Goal: Task Accomplishment & Management: Manage account settings

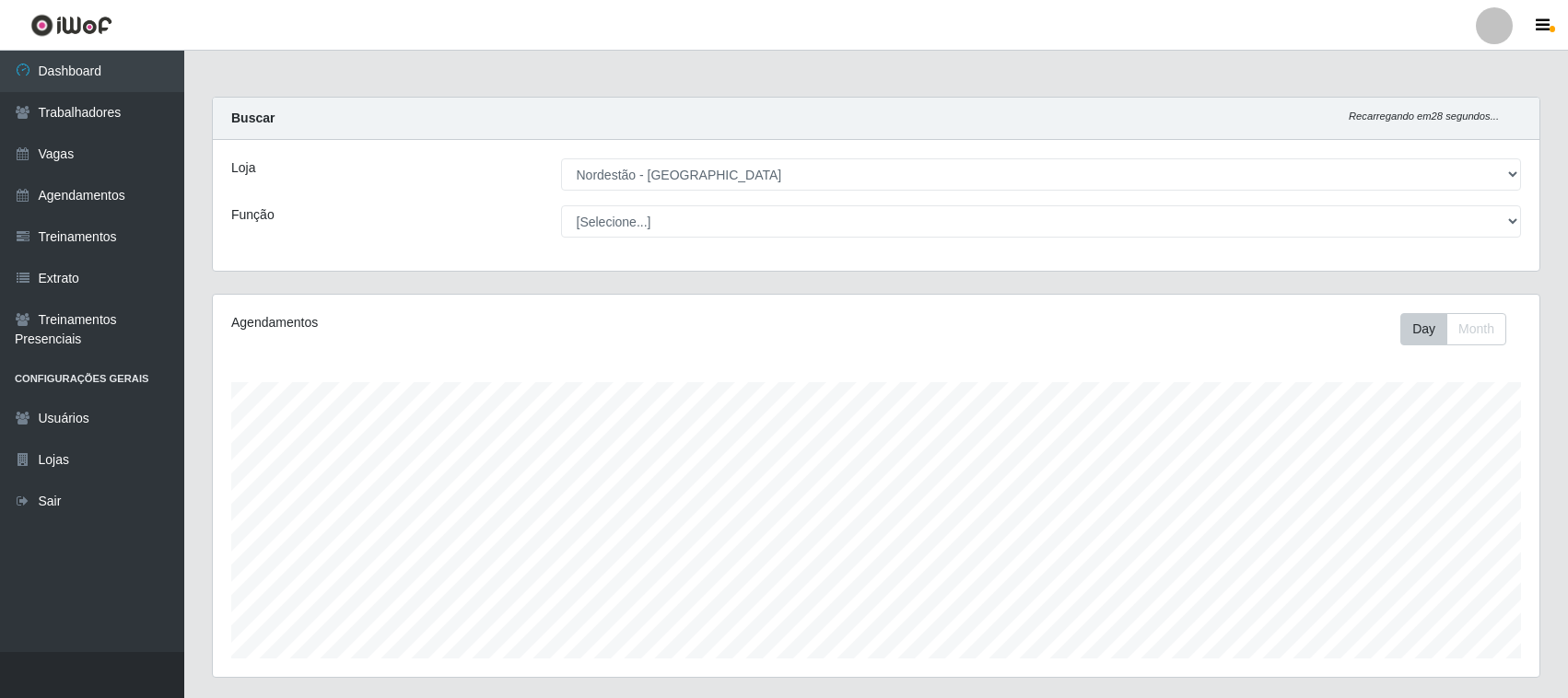
select select "420"
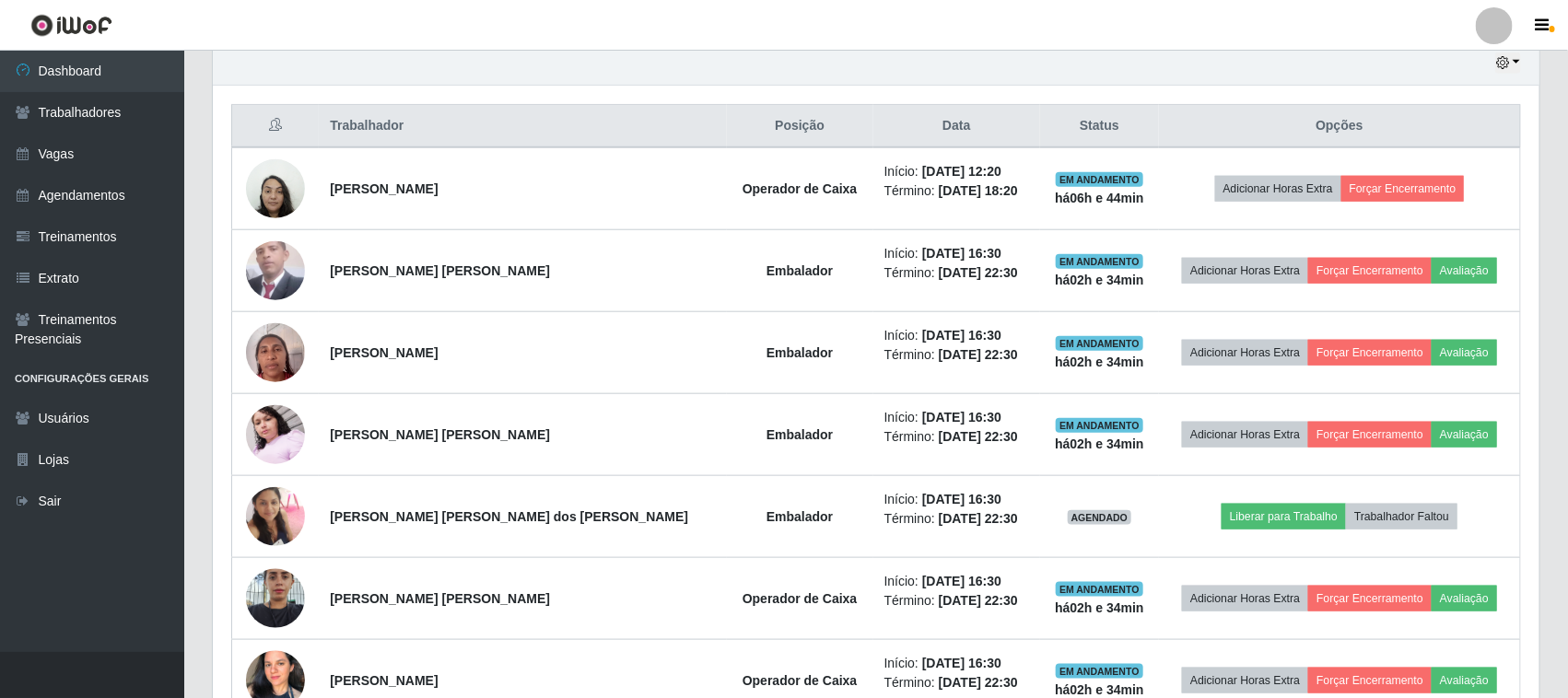
scroll to position [383, 1326]
click at [63, 194] on link "Agendamentos" at bounding box center [92, 196] width 184 height 41
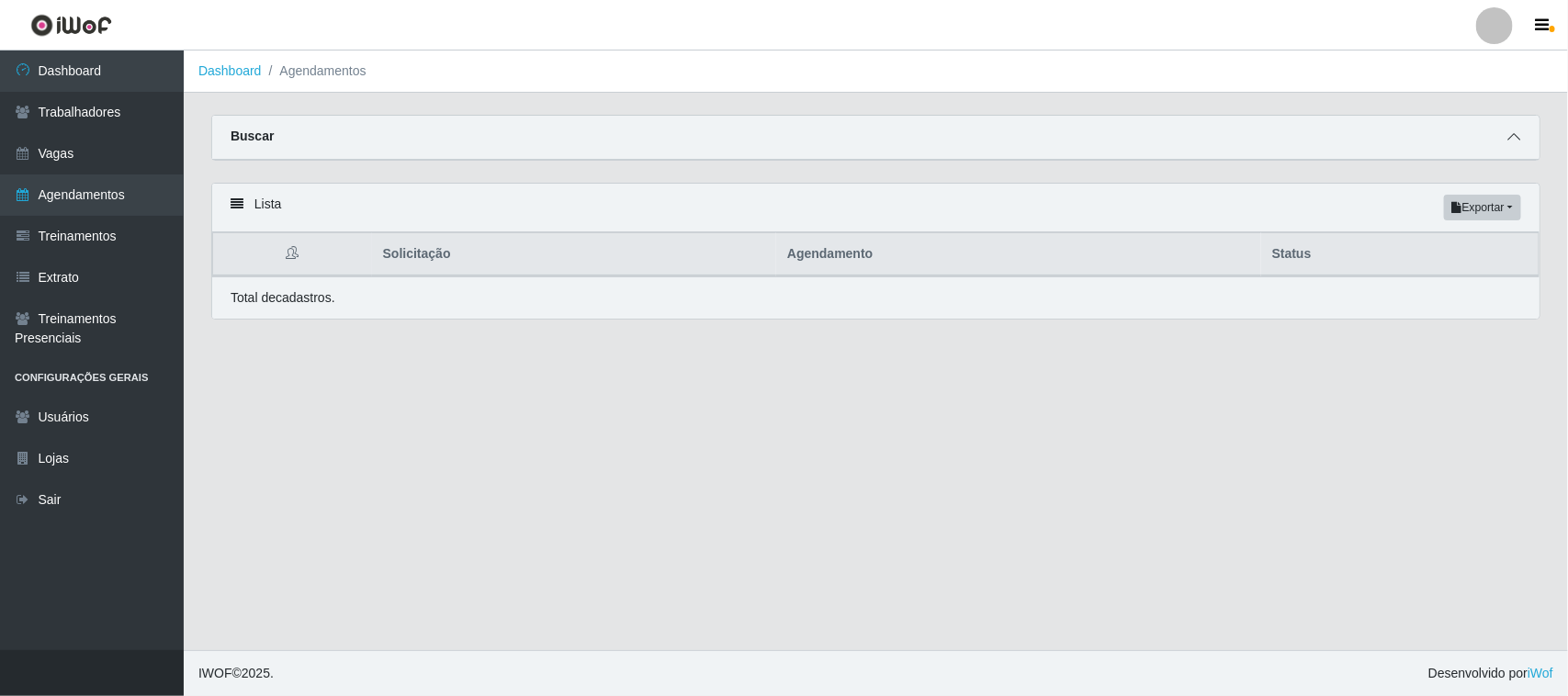
click at [1513, 138] on icon at bounding box center [1514, 137] width 13 height 13
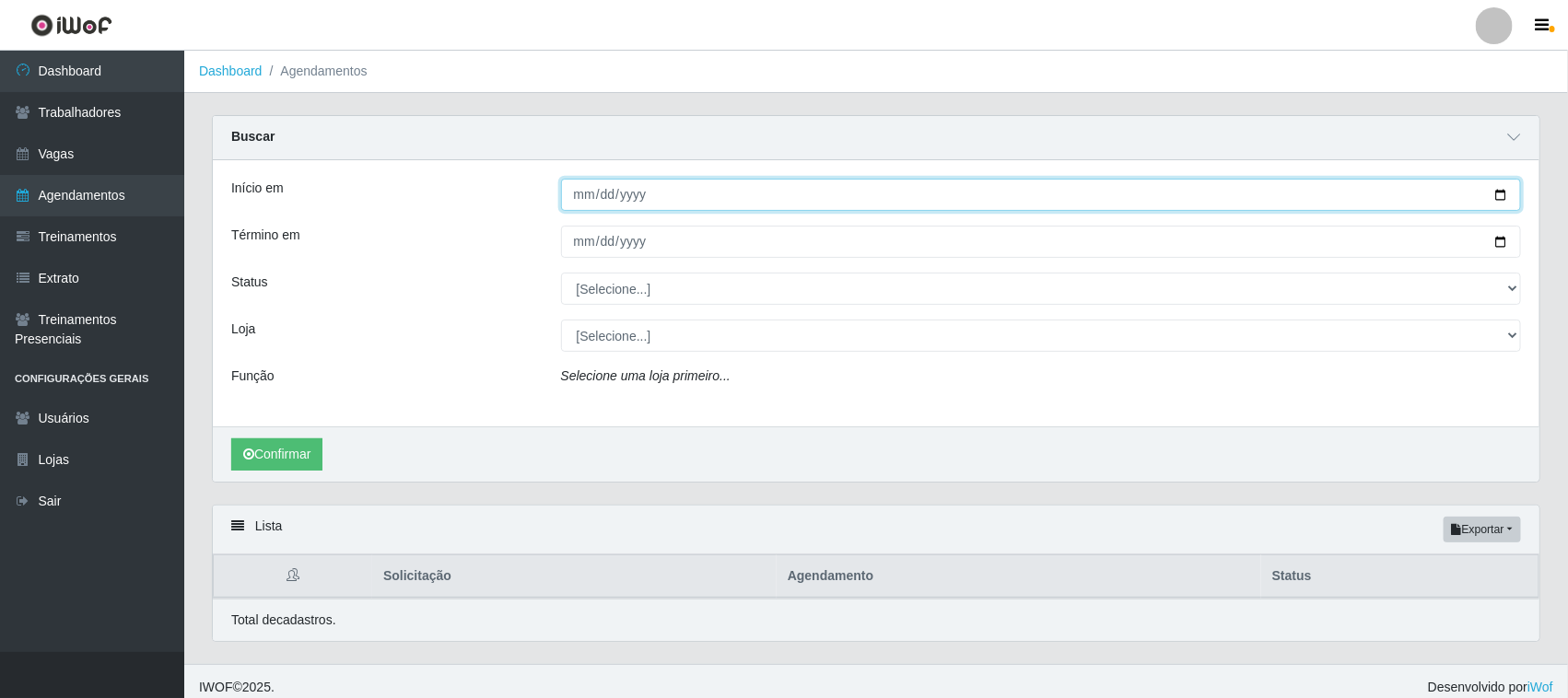
click at [1500, 196] on input "Início em" at bounding box center [1041, 195] width 961 height 32
type input "[DATE]"
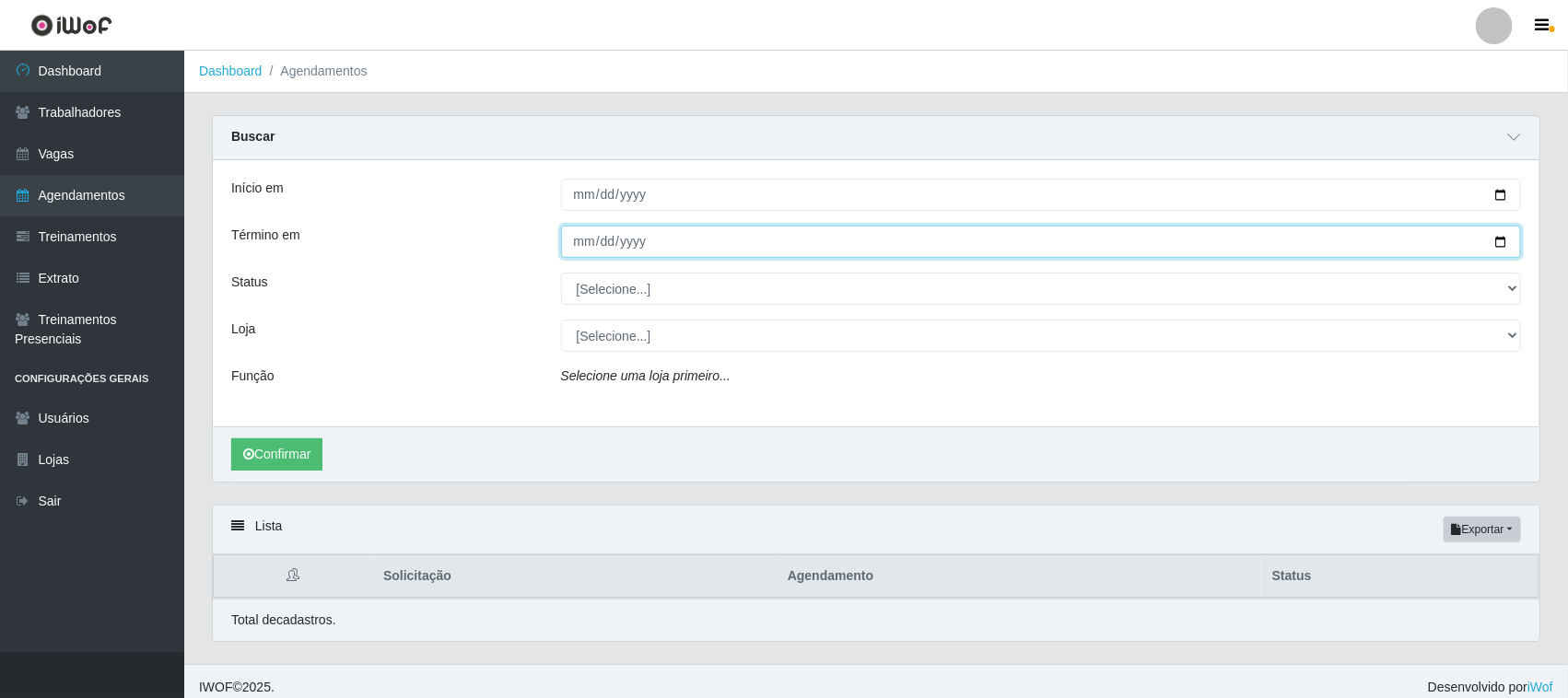
click at [1502, 240] on input "Término em" at bounding box center [1041, 241] width 961 height 32
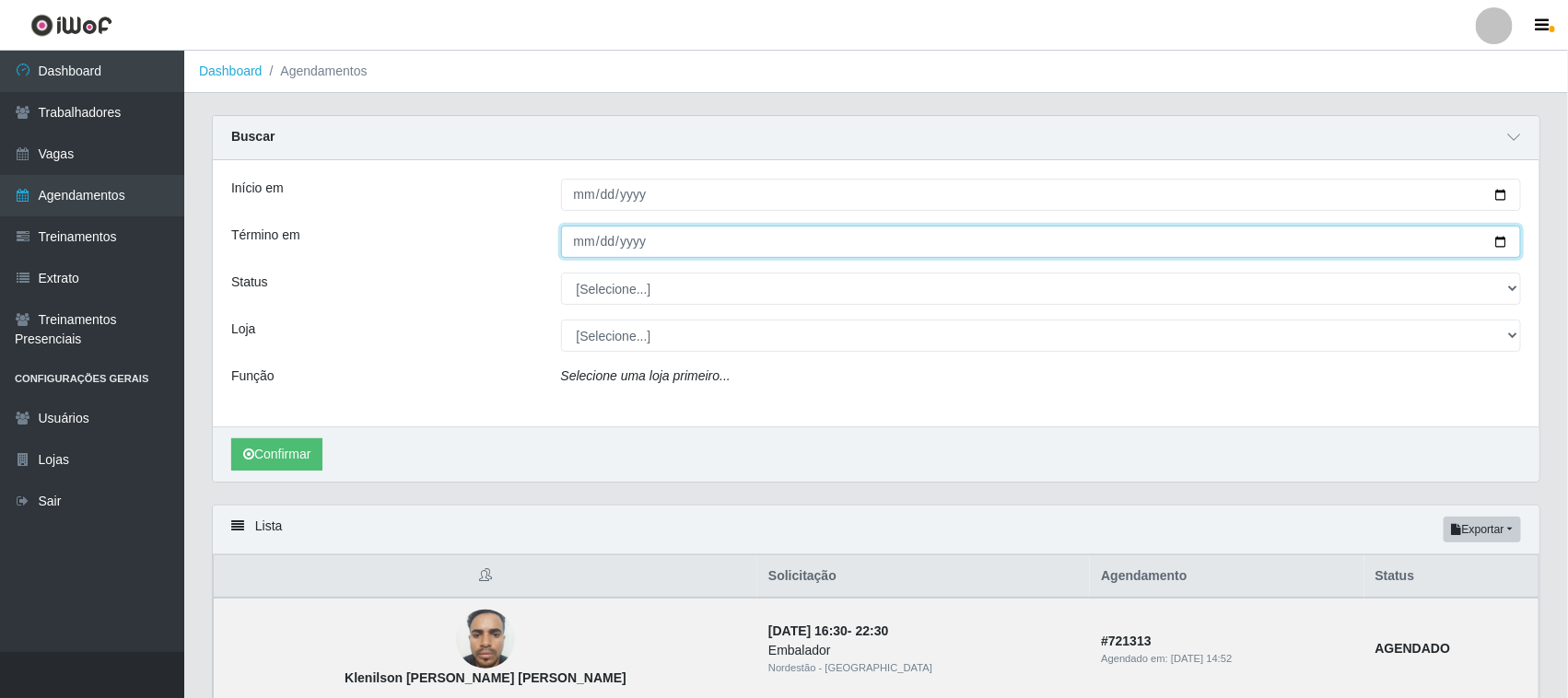
type input "[DATE]"
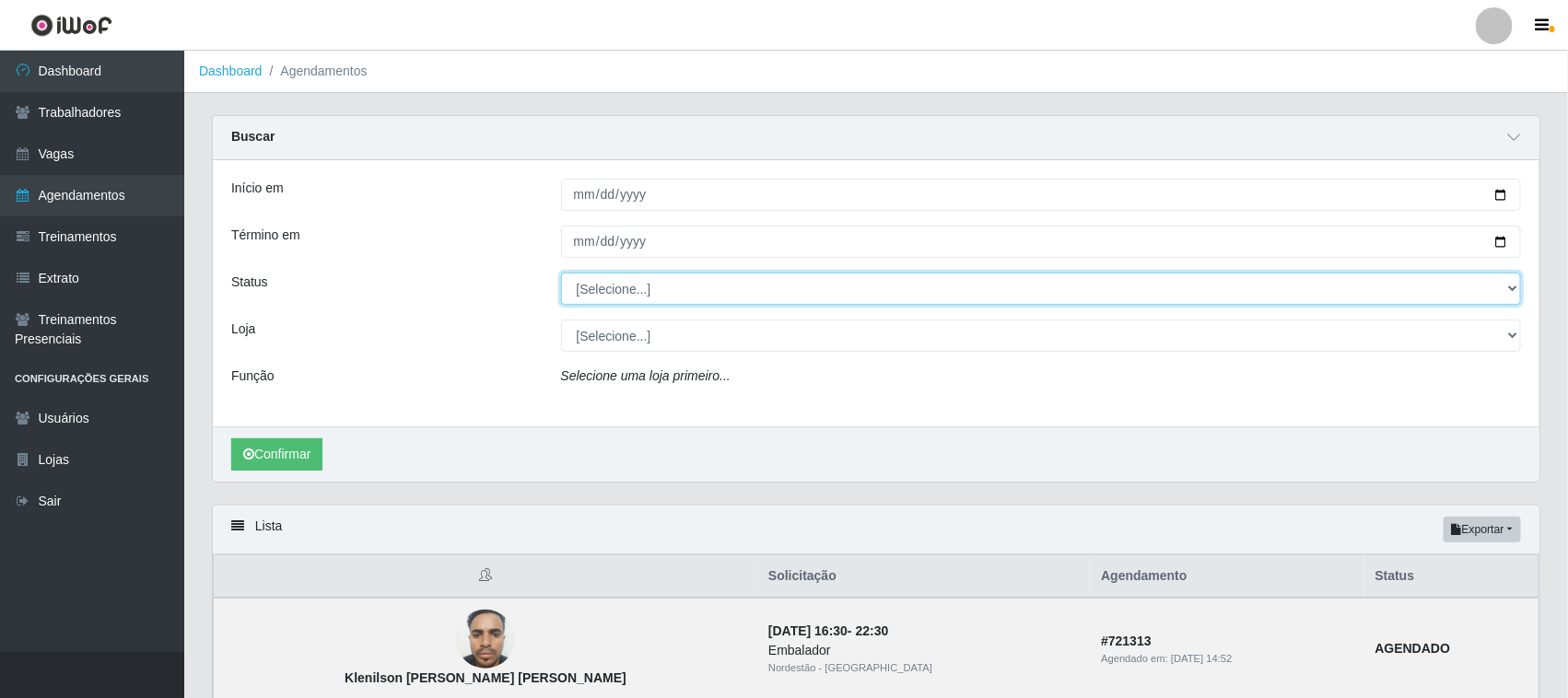
click at [1511, 286] on select "[Selecione...] AGENDADO AGUARDANDO LIBERAR EM ANDAMENTO EM REVISÃO FINALIZADO C…" at bounding box center [1041, 288] width 961 height 32
select select "AGENDADO"
click at [561, 273] on select "[Selecione...] AGENDADO AGUARDANDO LIBERAR EM ANDAMENTO EM REVISÃO FINALIZADO C…" at bounding box center [1041, 288] width 961 height 32
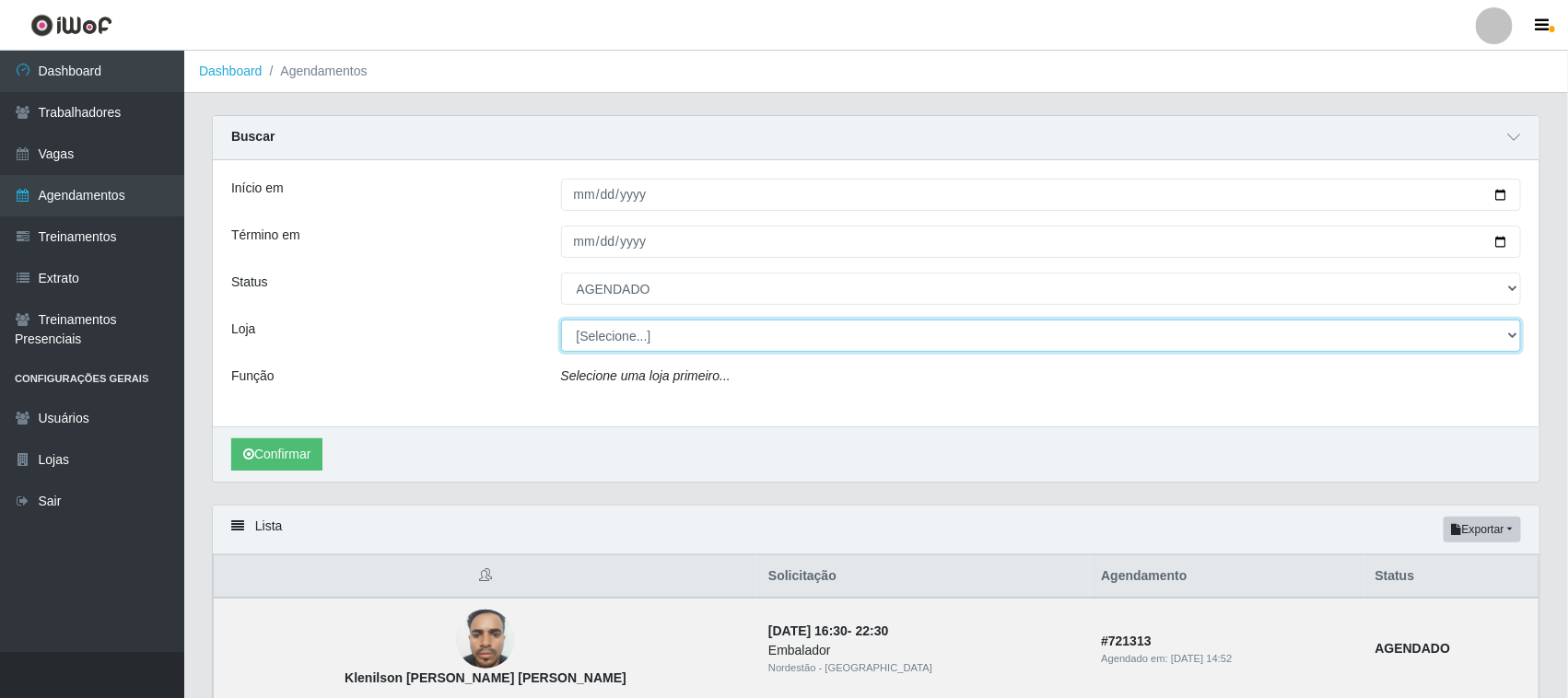
click at [1506, 339] on select "[Selecione...] Nordestão - [GEOGRAPHIC_DATA]" at bounding box center [1041, 336] width 961 height 32
select select "420"
click at [561, 321] on select "[Selecione...] Nordestão - [GEOGRAPHIC_DATA]" at bounding box center [1041, 336] width 961 height 32
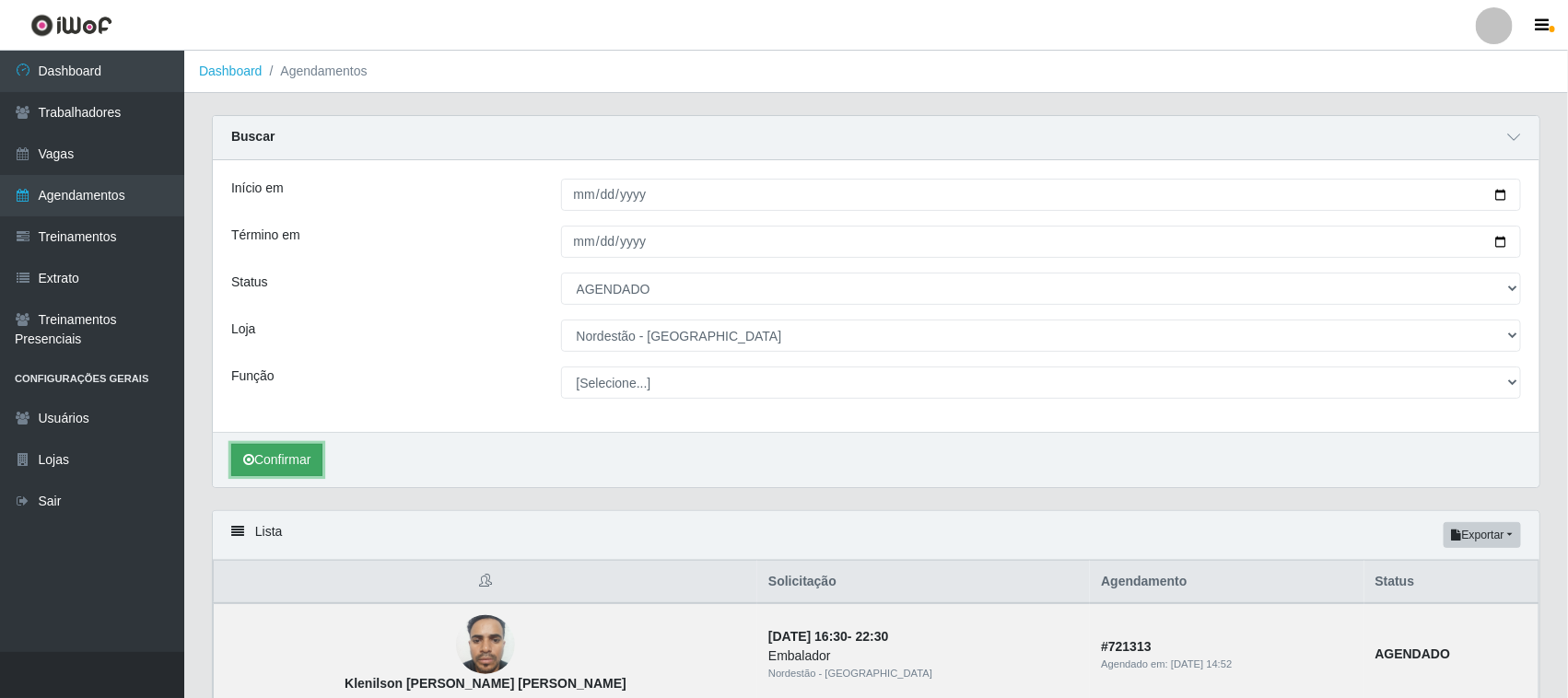
click at [291, 462] on button "Confirmar" at bounding box center [276, 459] width 91 height 32
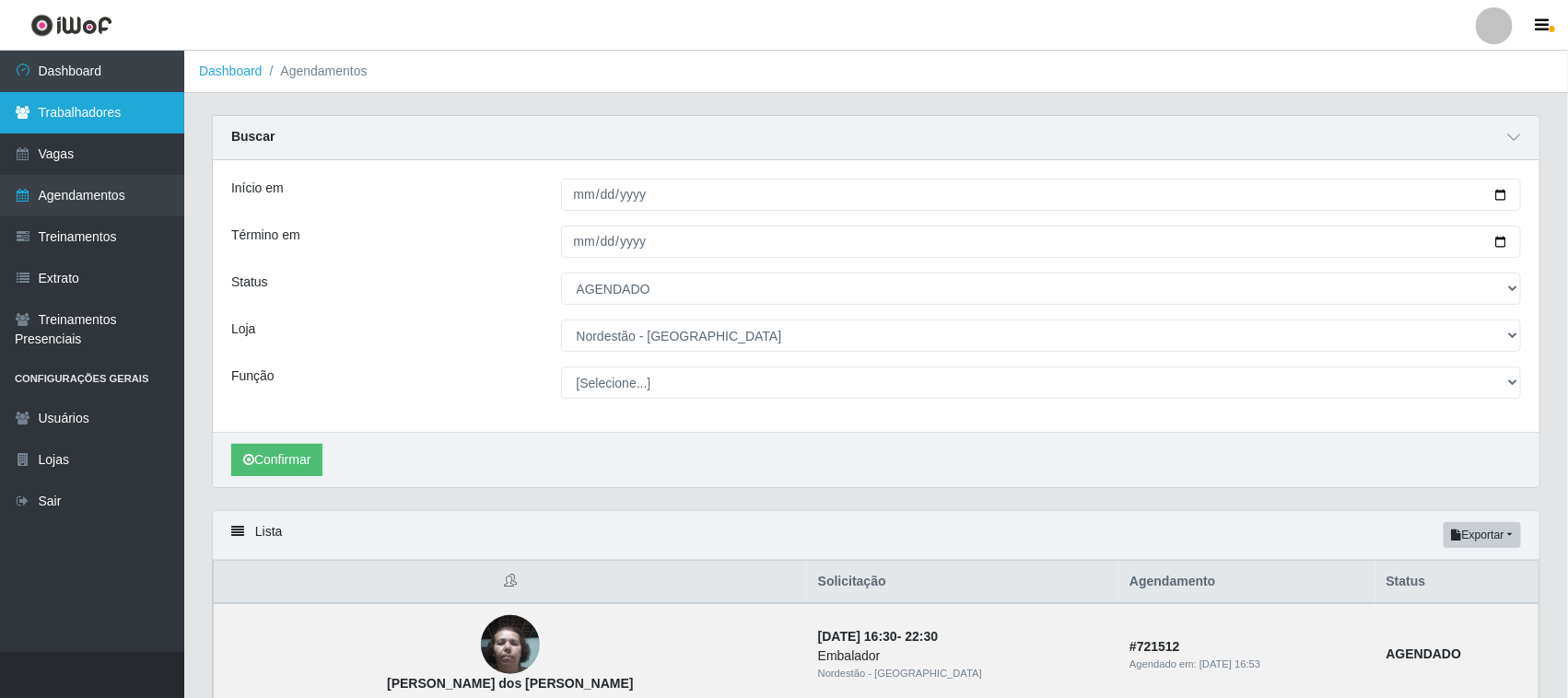
click at [129, 109] on link "Trabalhadores" at bounding box center [92, 112] width 184 height 41
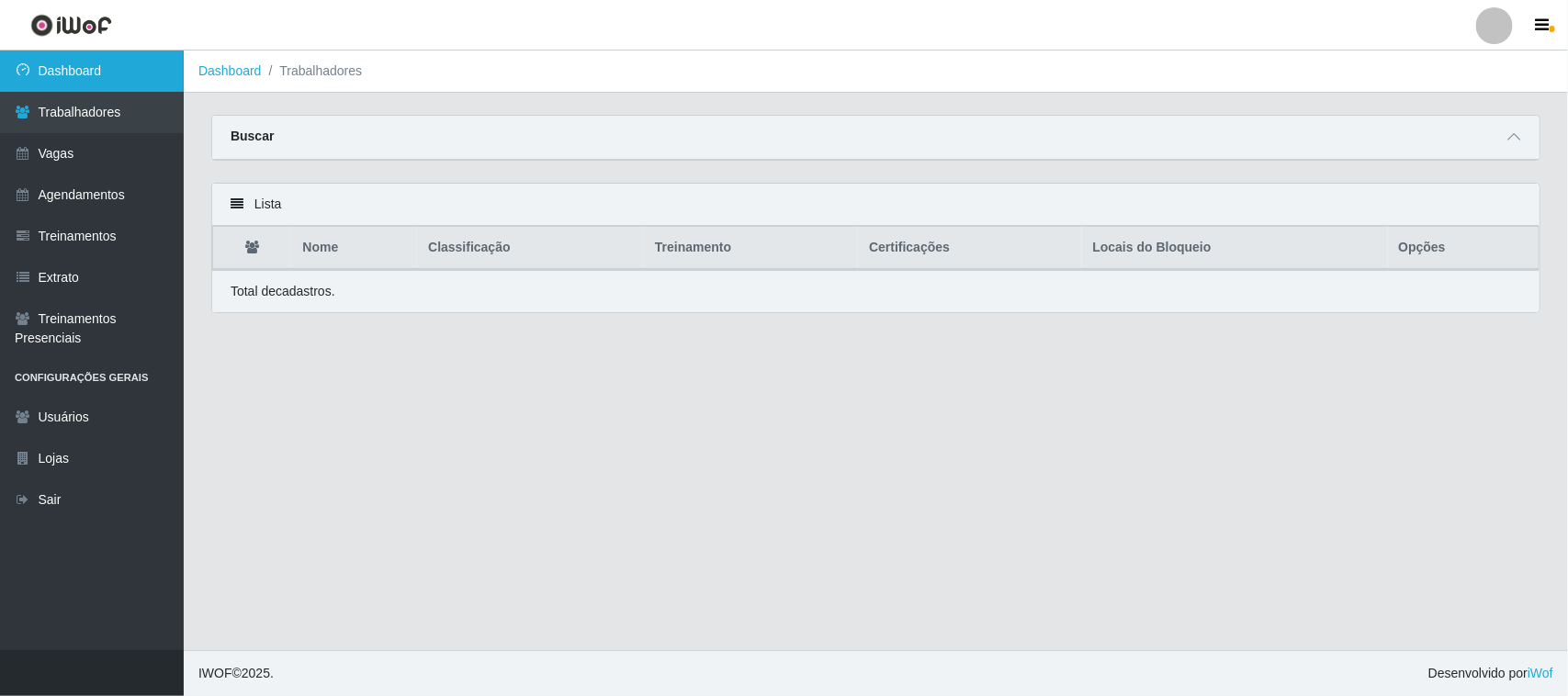
click at [99, 70] on link "Dashboard" at bounding box center [91, 71] width 184 height 41
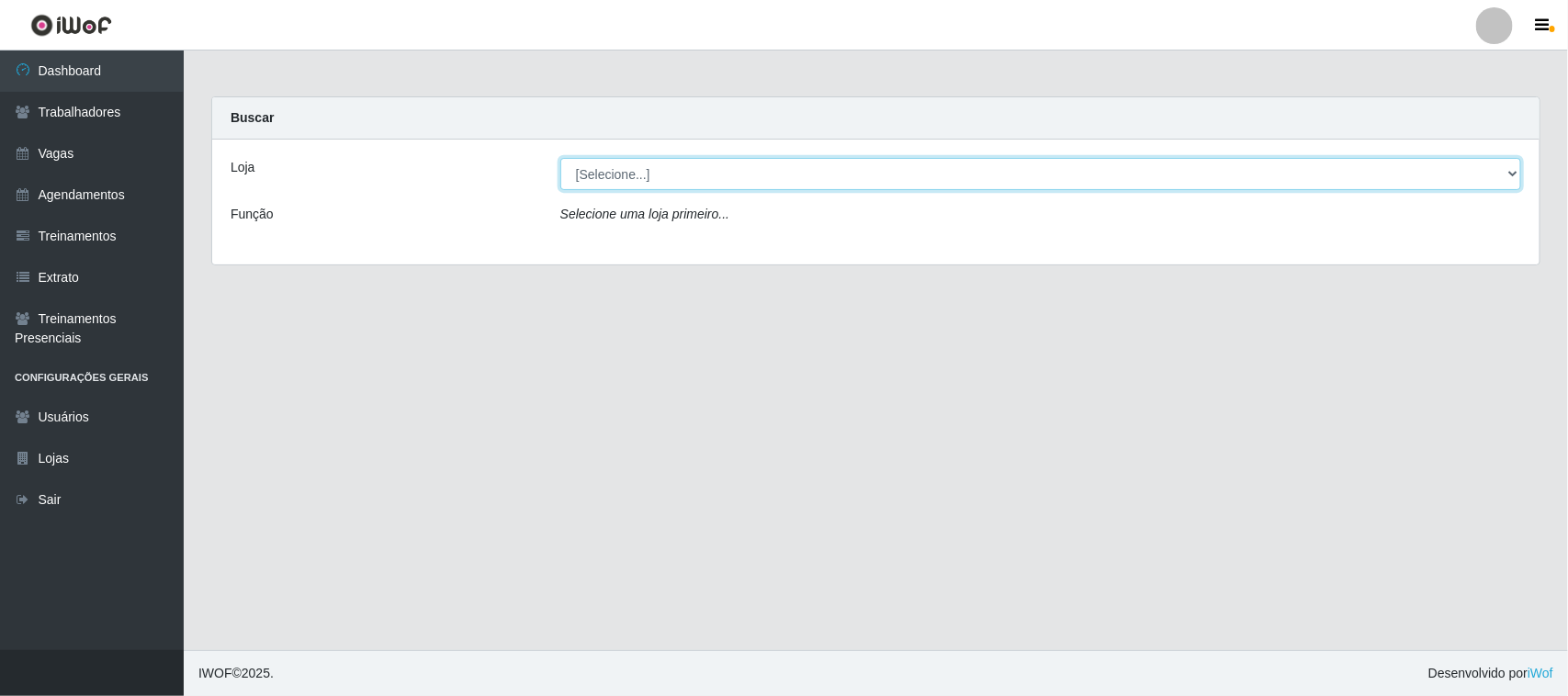
click at [659, 162] on select "[Selecione...] Nordestão - [GEOGRAPHIC_DATA]" at bounding box center [1041, 174] width 961 height 32
select select "420"
click at [560, 158] on select "[Selecione...] Nordestão - [GEOGRAPHIC_DATA]" at bounding box center [1041, 174] width 961 height 32
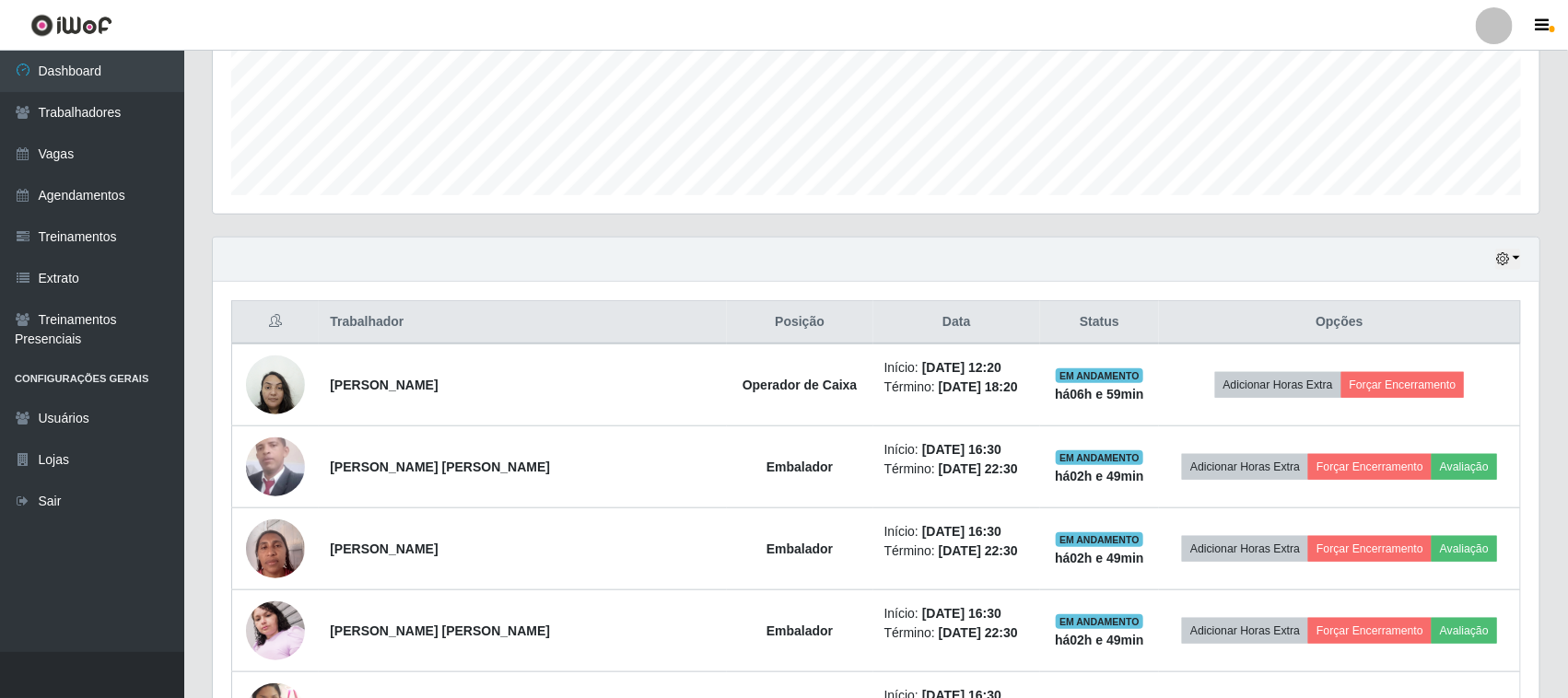
scroll to position [575, 0]
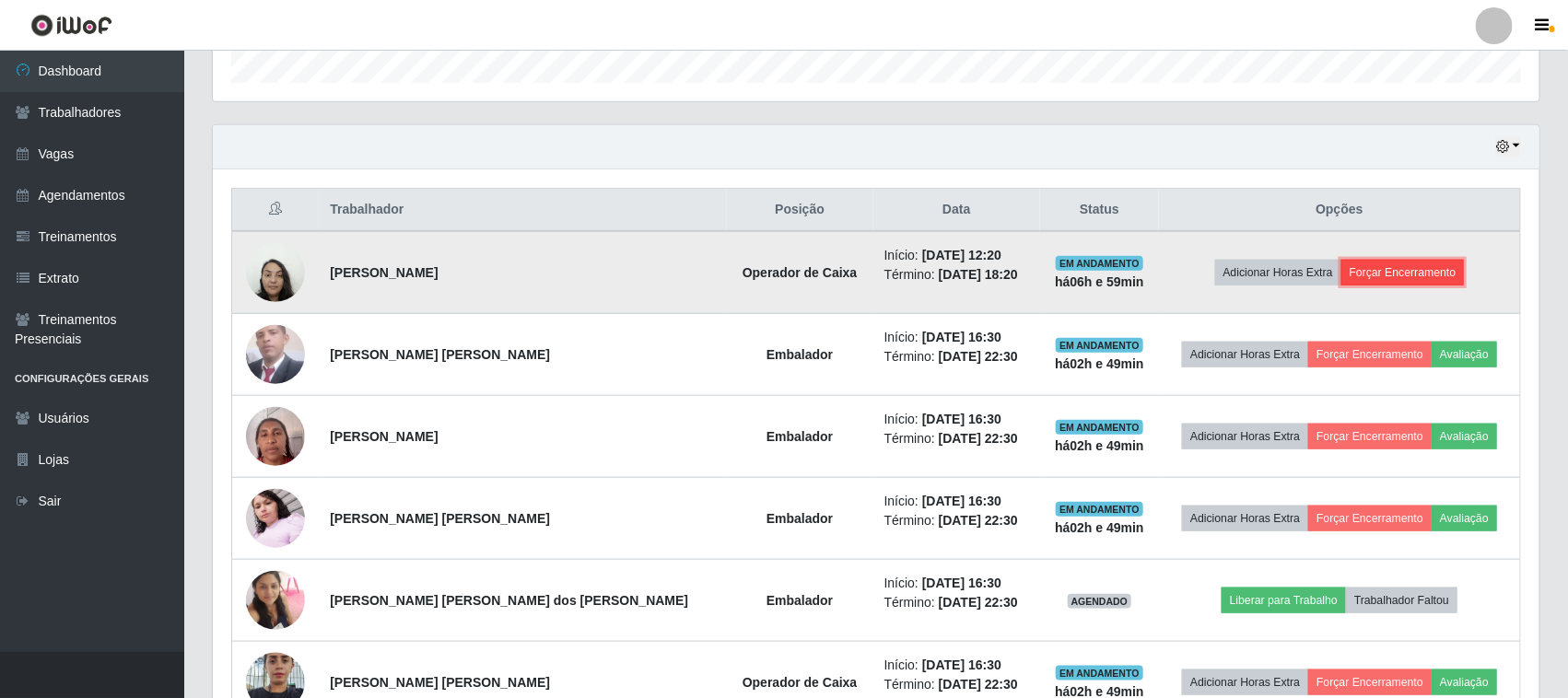
click at [1378, 271] on button "Forçar Encerramento" at bounding box center [1403, 273] width 124 height 26
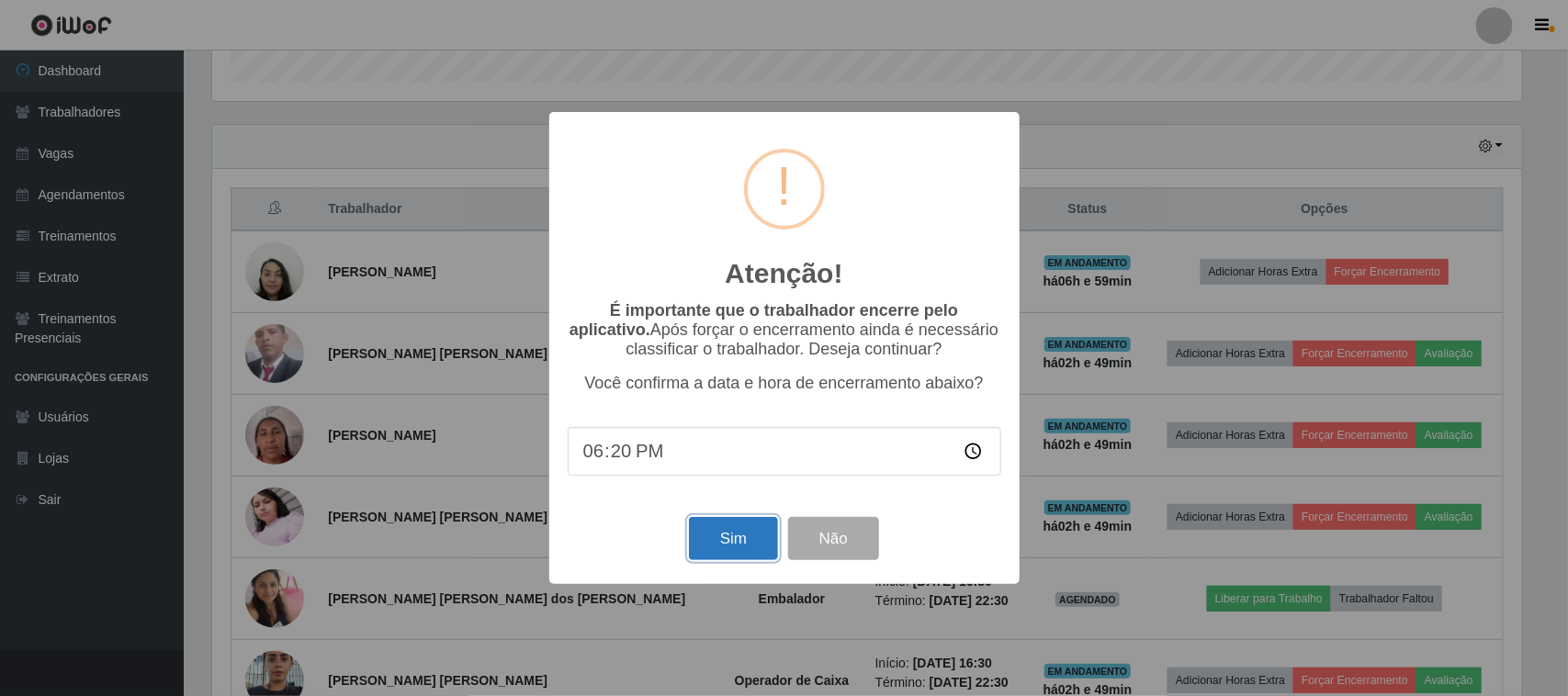
click at [760, 530] on button "Sim" at bounding box center [733, 538] width 89 height 43
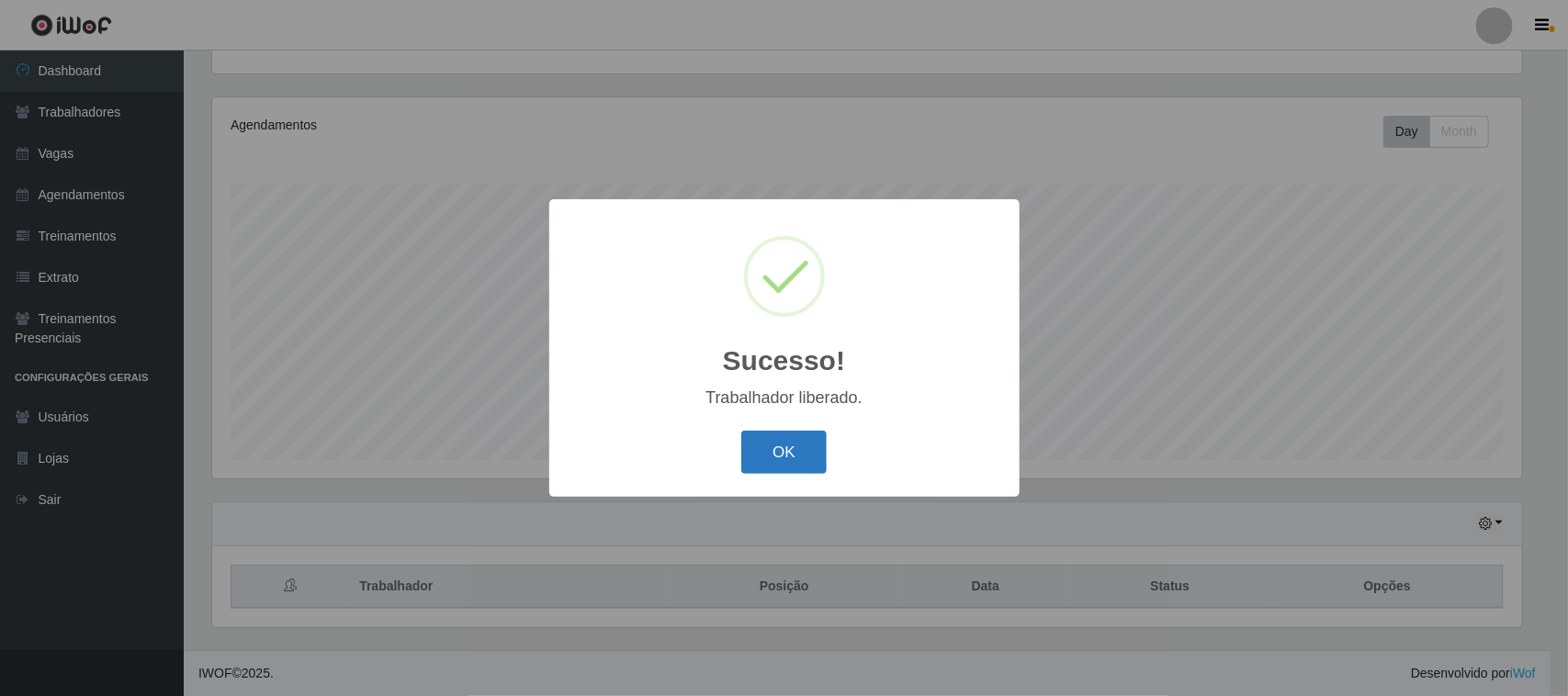
click at [804, 454] on button "OK" at bounding box center [784, 452] width 86 height 43
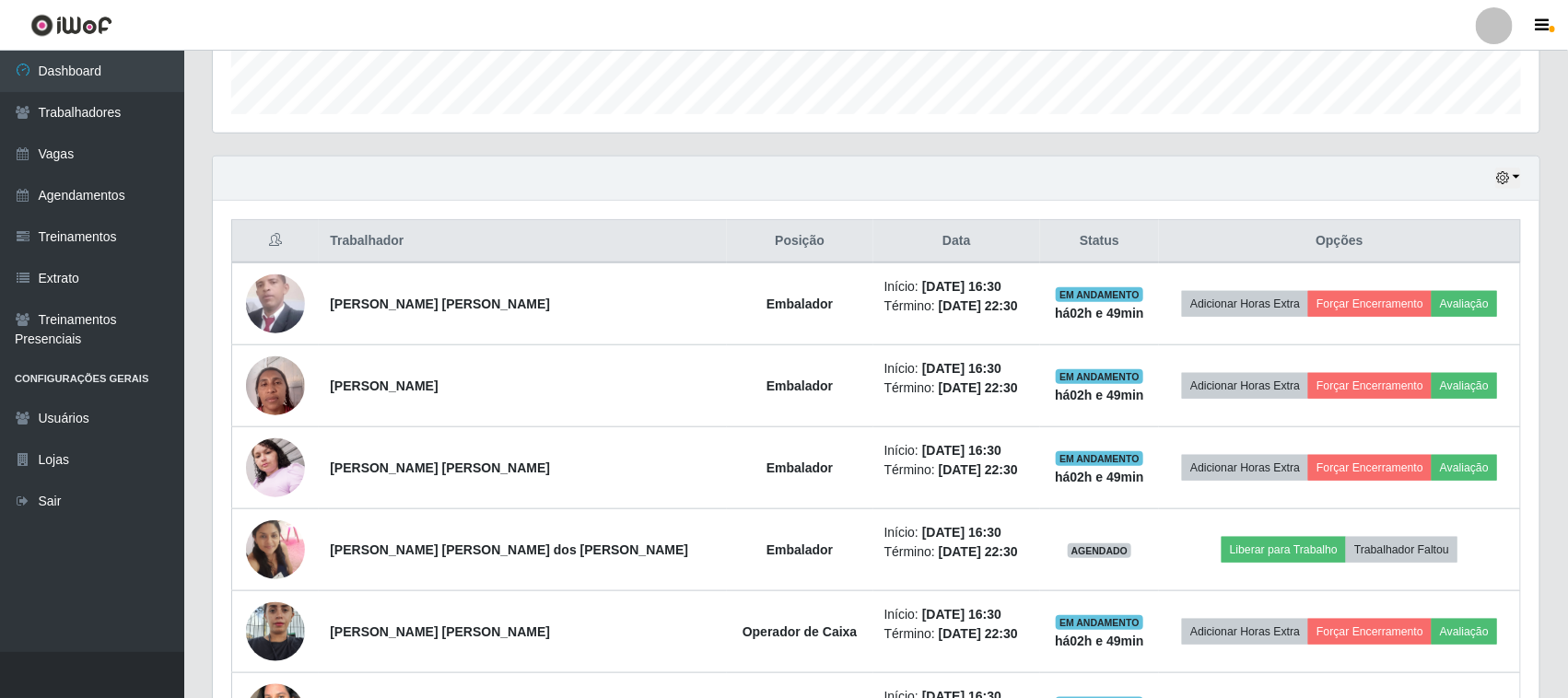
scroll to position [660, 0]
